Goal: Information Seeking & Learning: Learn about a topic

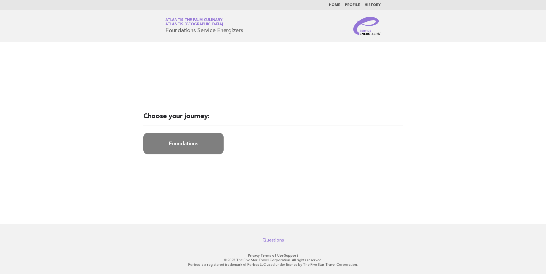
click at [193, 150] on link "Foundations" at bounding box center [183, 144] width 80 height 22
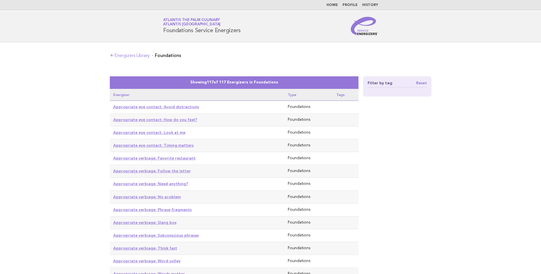
click at [188, 21] on link "Atlantis The Palm Culinary Atlantis Dubai" at bounding box center [192, 22] width 58 height 8
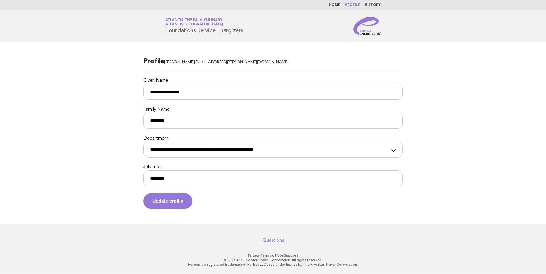
click at [339, 5] on link "Home" at bounding box center [334, 4] width 11 height 3
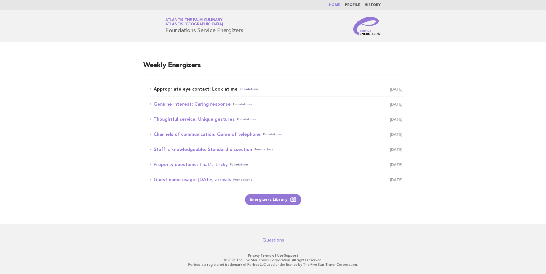
click at [200, 90] on link "Appropriate eye contact: Look at me Foundations August 26" at bounding box center [276, 89] width 252 height 8
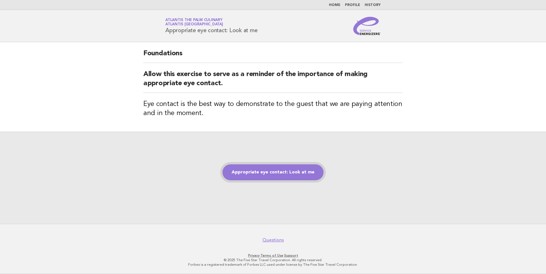
click at [250, 171] on link "Appropriate eye contact: Look at me" at bounding box center [272, 173] width 101 height 16
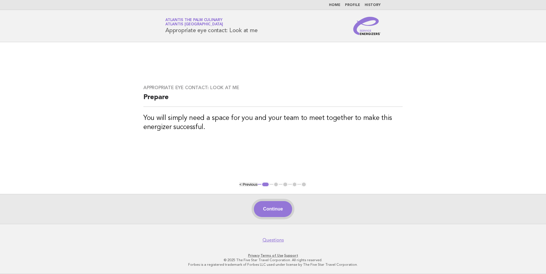
click at [274, 209] on button "Continue" at bounding box center [273, 209] width 38 height 16
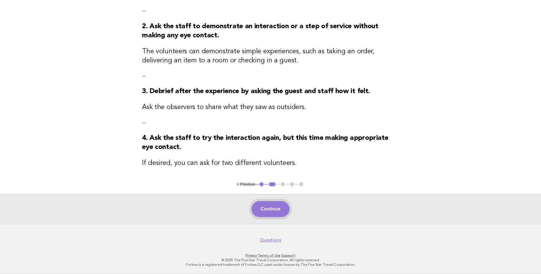
click at [274, 209] on button "Continue" at bounding box center [271, 209] width 38 height 16
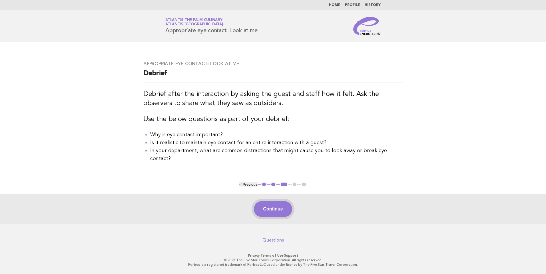
click at [275, 209] on button "Continue" at bounding box center [273, 209] width 38 height 16
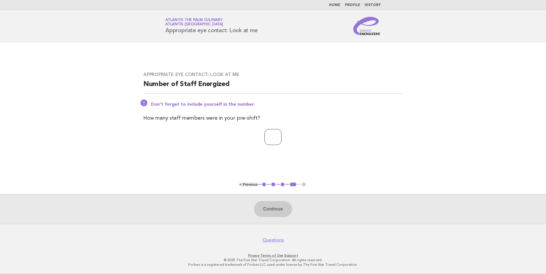
drag, startPoint x: 271, startPoint y: 132, endPoint x: 276, endPoint y: 134, distance: 5.0
click at [276, 134] on input "number" at bounding box center [272, 137] width 17 height 16
type input "**"
click at [281, 214] on button "Continue" at bounding box center [273, 209] width 38 height 16
